Goal: Browse casually

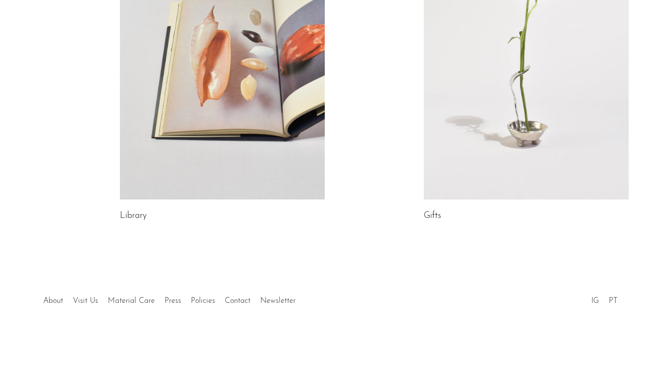
scroll to position [578, 0]
click at [140, 218] on link "Library" at bounding box center [133, 216] width 27 height 9
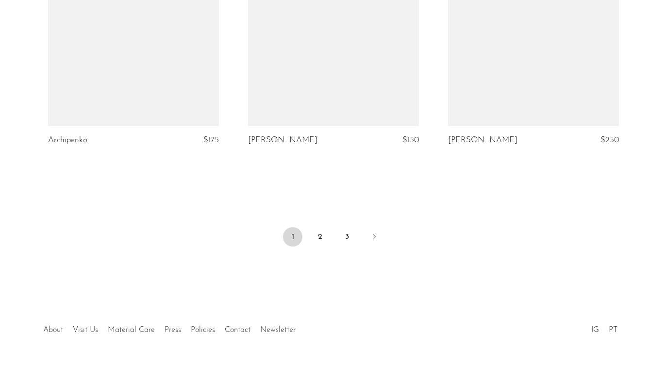
scroll to position [3378, 0]
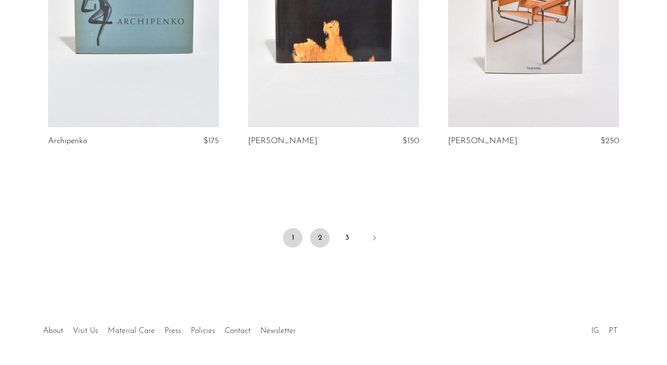
click at [317, 228] on link "2" at bounding box center [319, 237] width 19 height 19
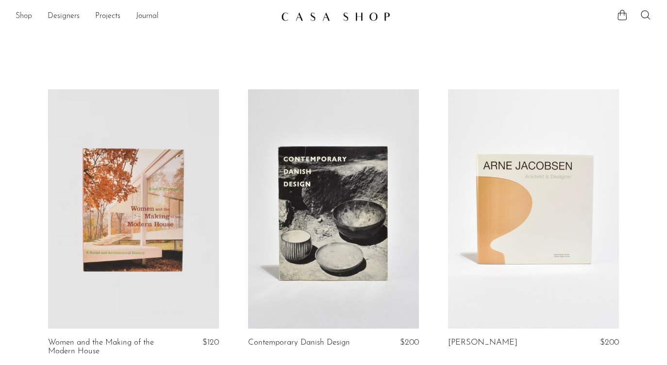
click at [30, 14] on link "Shop" at bounding box center [24, 16] width 17 height 13
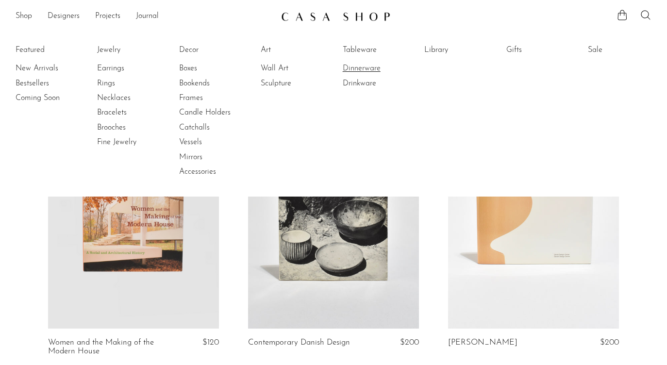
click at [350, 70] on link "Dinnerware" at bounding box center [379, 68] width 73 height 11
click at [109, 126] on link "Brooches" at bounding box center [133, 127] width 73 height 11
click at [116, 87] on link "Rings" at bounding box center [133, 83] width 73 height 11
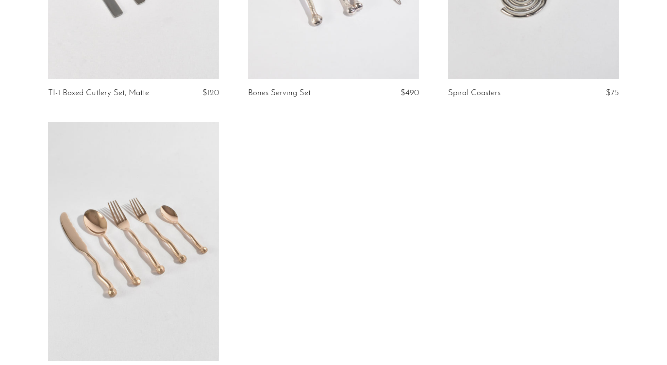
scroll to position [2822, 0]
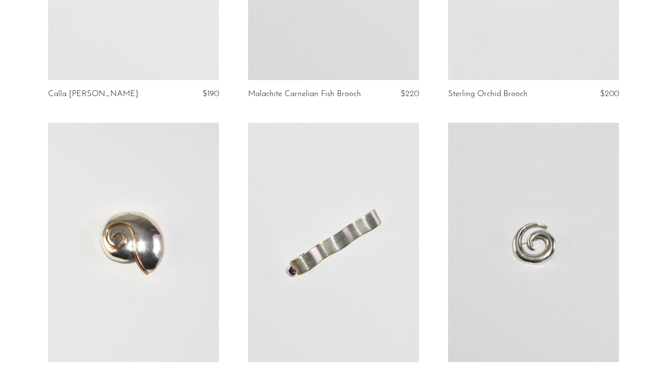
scroll to position [249, 0]
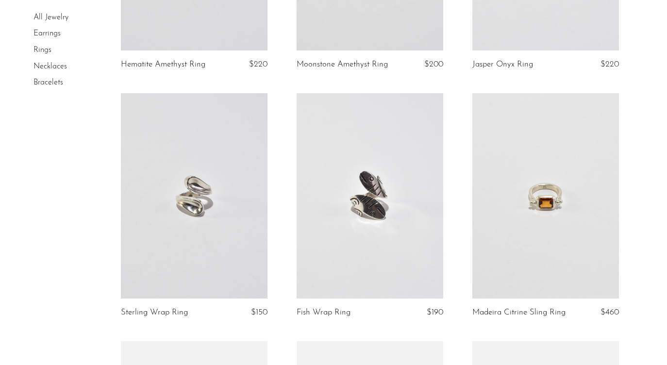
scroll to position [2270, 0]
